Goal: Information Seeking & Learning: Learn about a topic

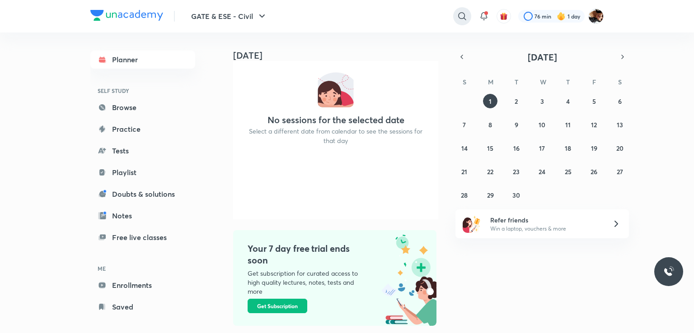
click at [459, 17] on icon at bounding box center [462, 16] width 11 height 11
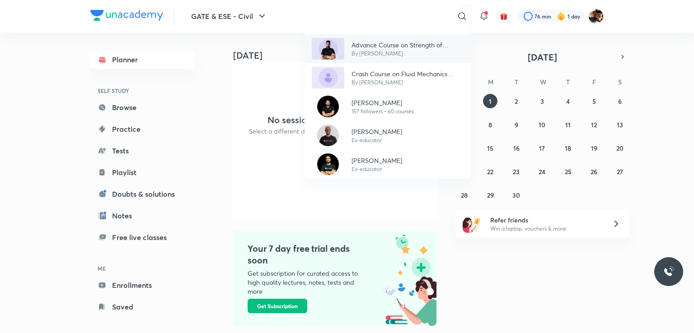
click at [403, 53] on p "By [PERSON_NAME]" at bounding box center [408, 54] width 112 height 8
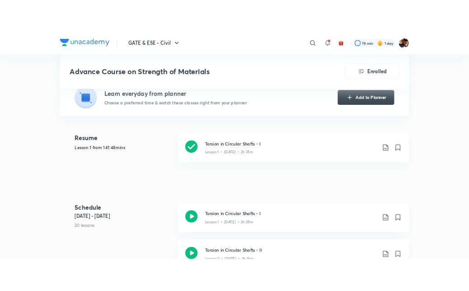
scroll to position [258, 0]
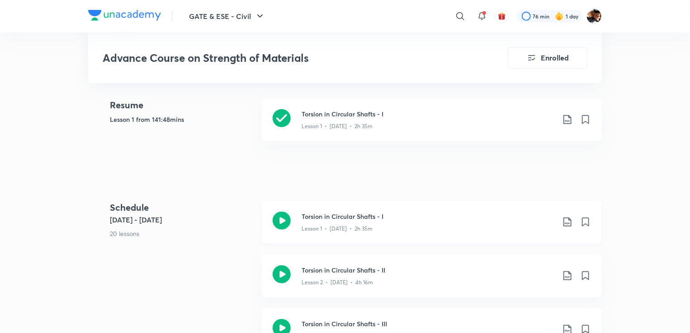
click at [286, 220] on icon at bounding box center [281, 221] width 18 height 18
